Goal: Task Accomplishment & Management: Use online tool/utility

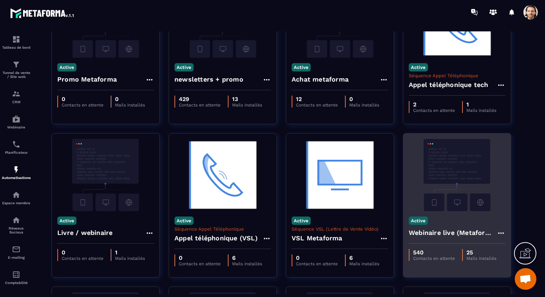
scroll to position [78, 0]
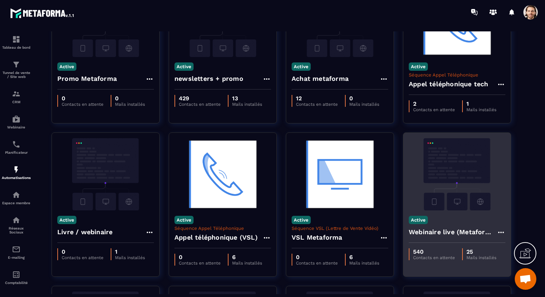
click at [450, 231] on h4 "Webinaire live (Metaforma)" at bounding box center [453, 232] width 88 height 10
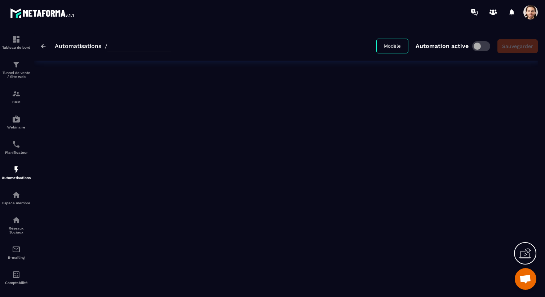
type input "**********"
